Goal: Information Seeking & Learning: Learn about a topic

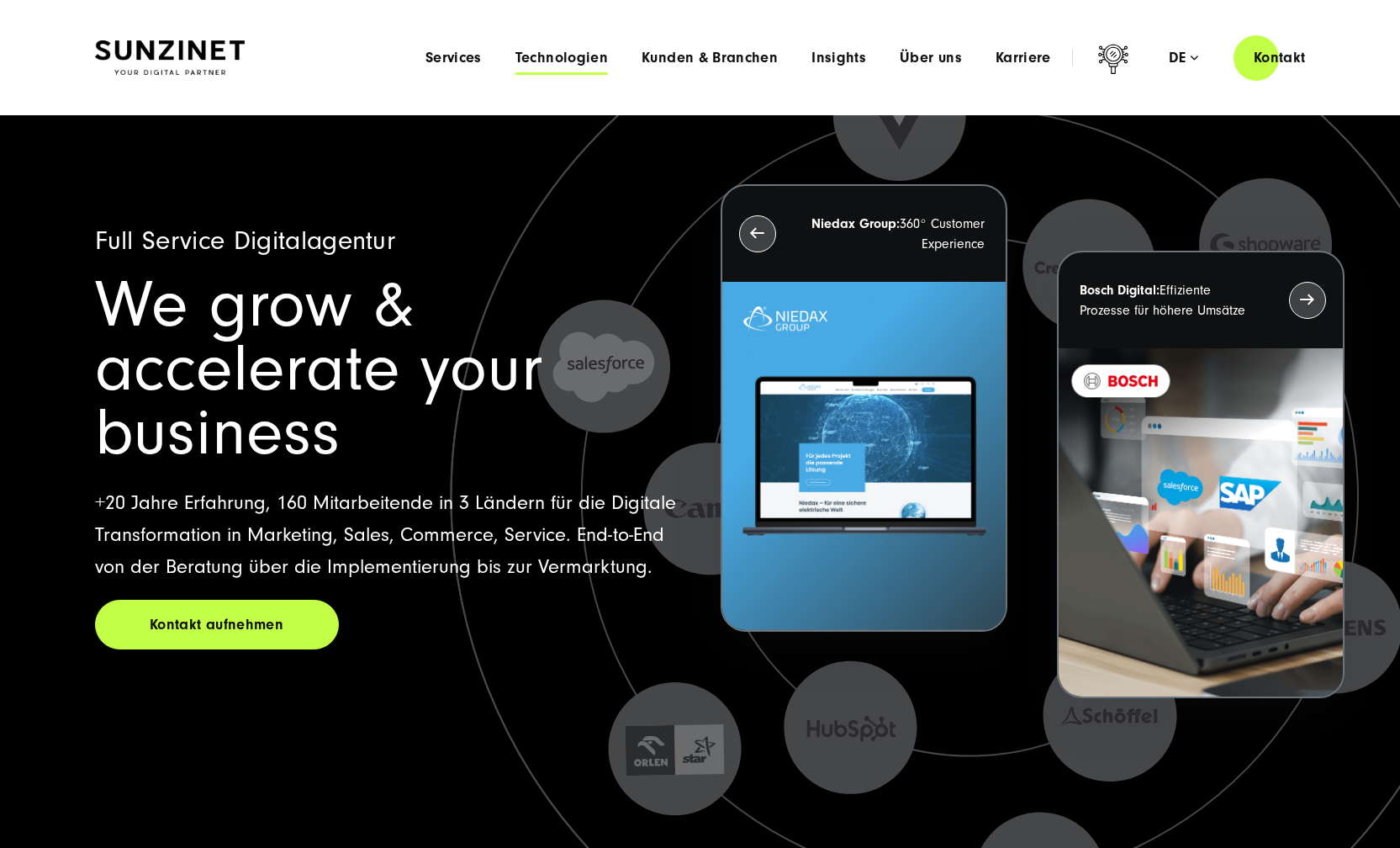
click at [520, 50] on span "Technologien" at bounding box center [561, 58] width 93 height 17
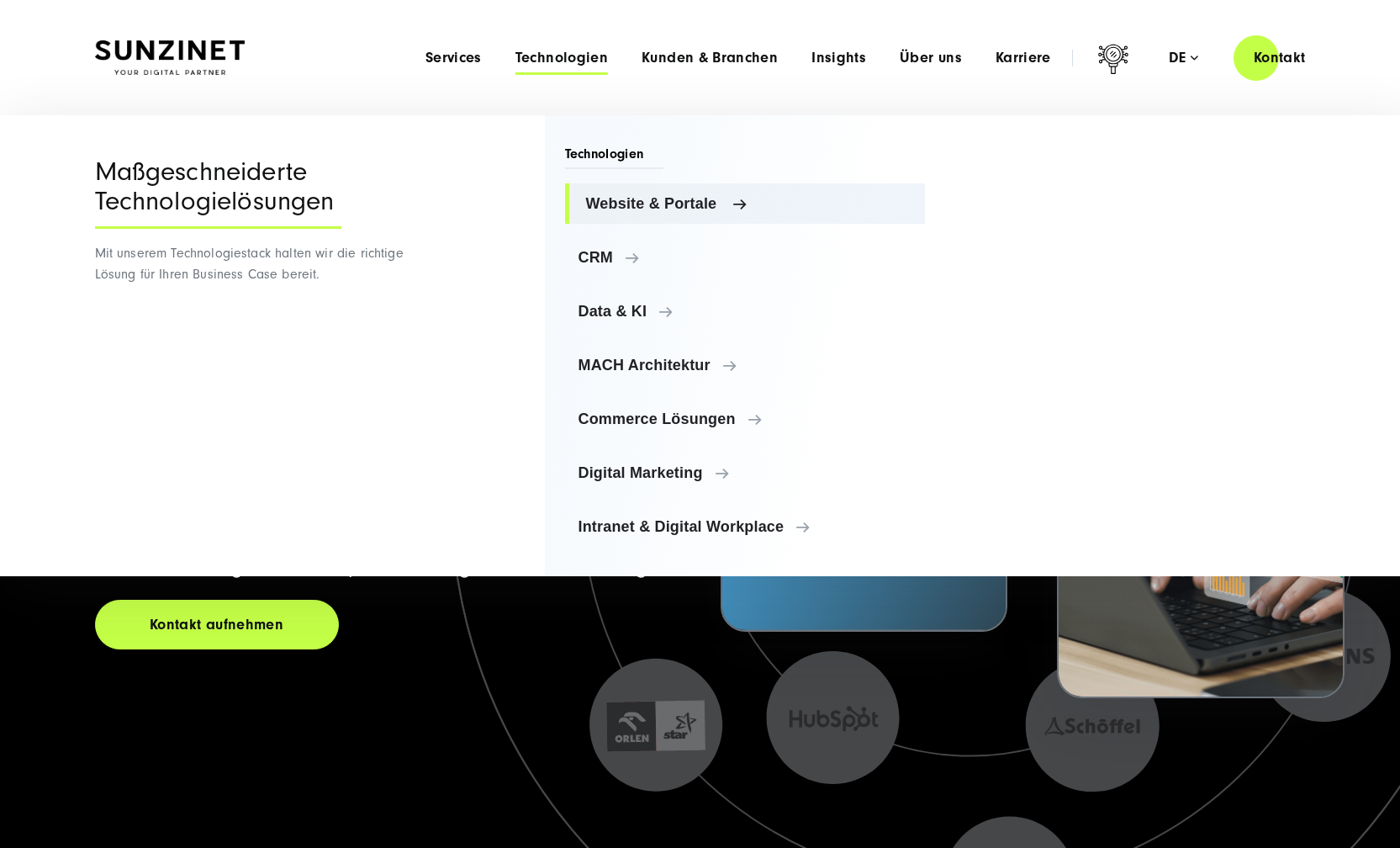
click at [628, 215] on link "Website & Portale" at bounding box center [745, 203] width 361 height 41
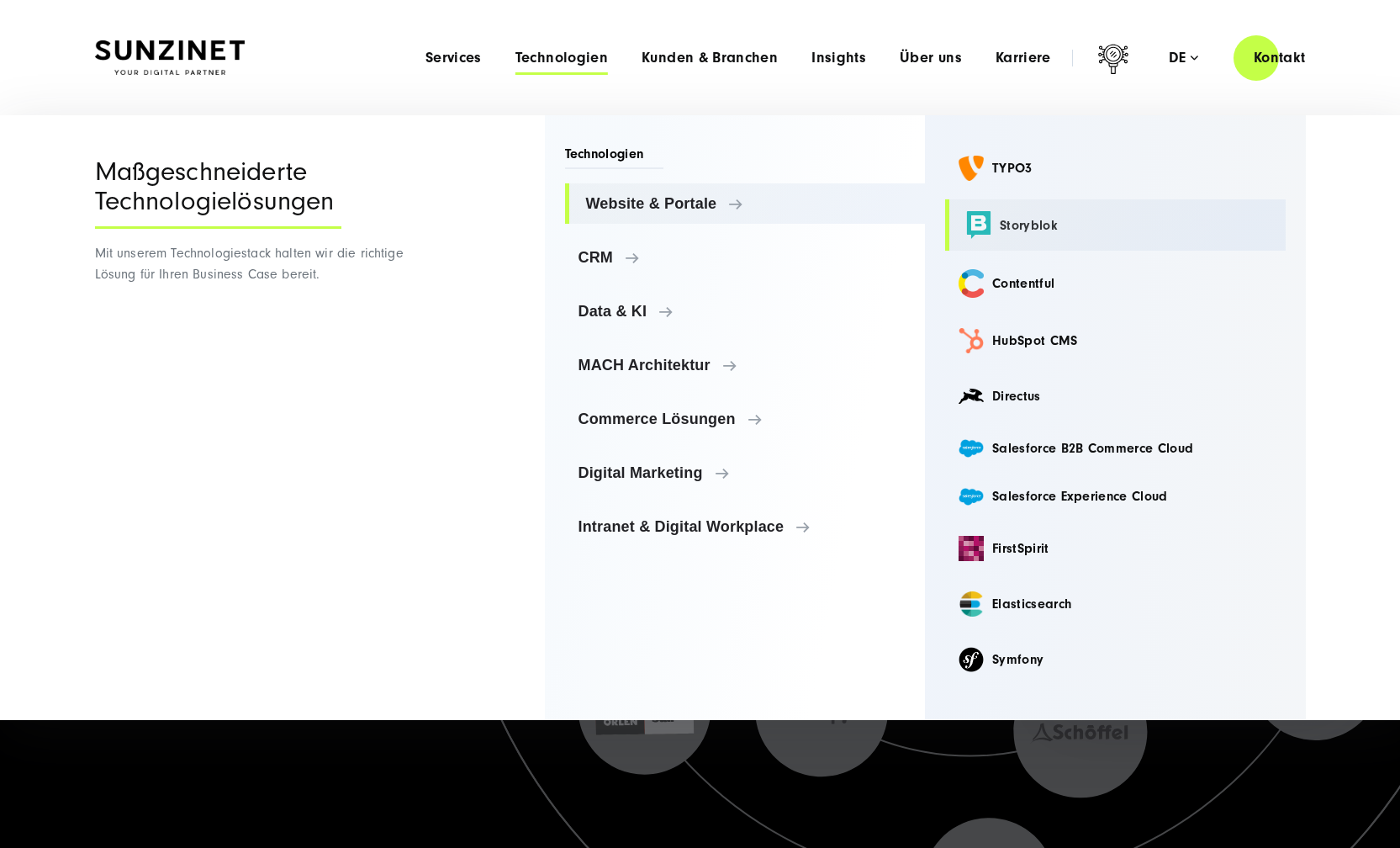
click at [997, 229] on link "Storyblok" at bounding box center [1116, 225] width 341 height 51
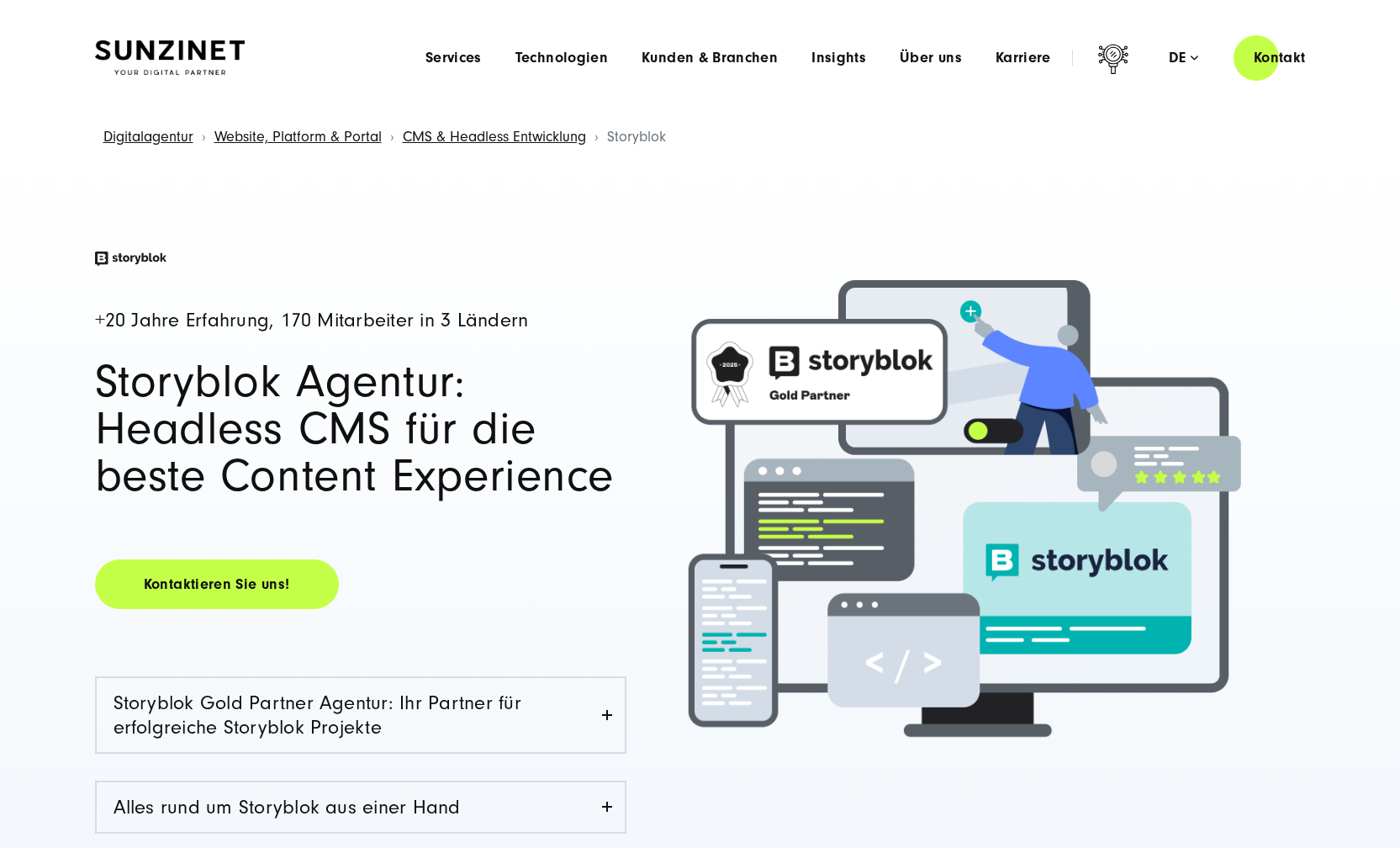
click at [187, 45] on img at bounding box center [170, 58] width 149 height 35
